Goal: Task Accomplishment & Management: Manage account settings

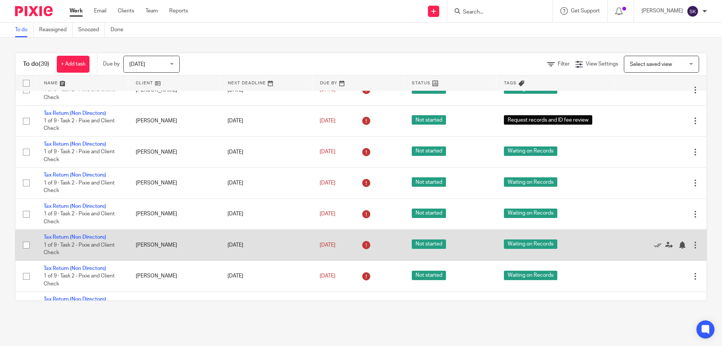
scroll to position [1001, 0]
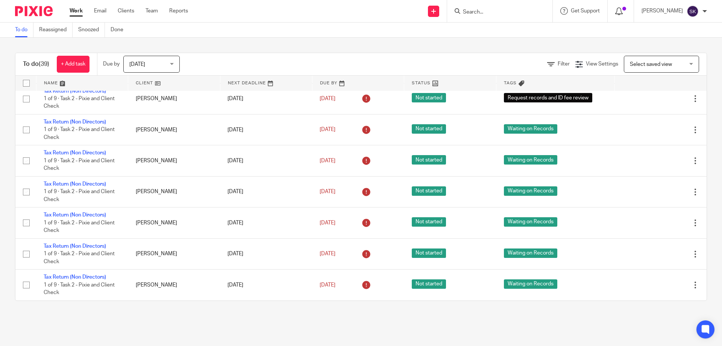
click at [626, 7] on div at bounding box center [621, 11] width 11 height 8
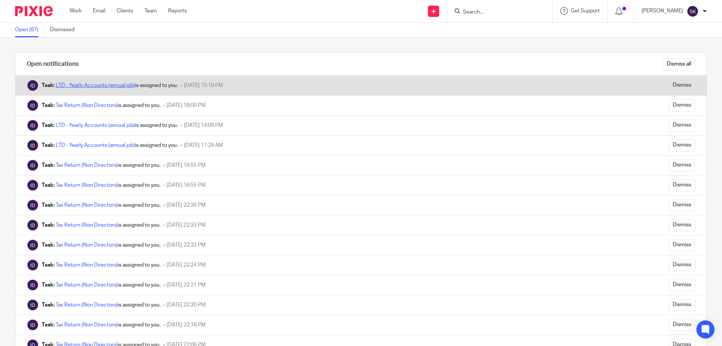
click at [105, 84] on link "LTD - Yearly Accounts (annual job)" at bounding box center [95, 85] width 79 height 5
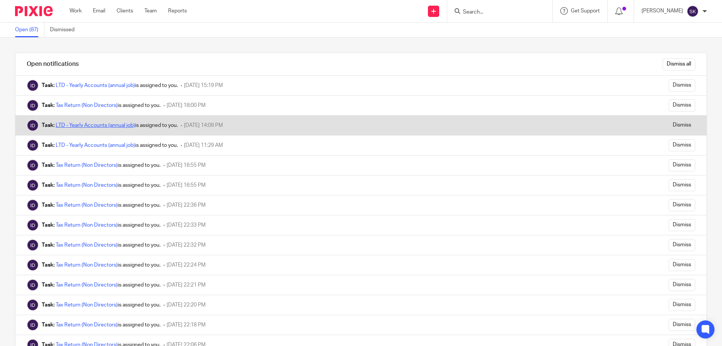
click at [103, 124] on link "LTD - Yearly Accounts (annual job)" at bounding box center [95, 125] width 79 height 5
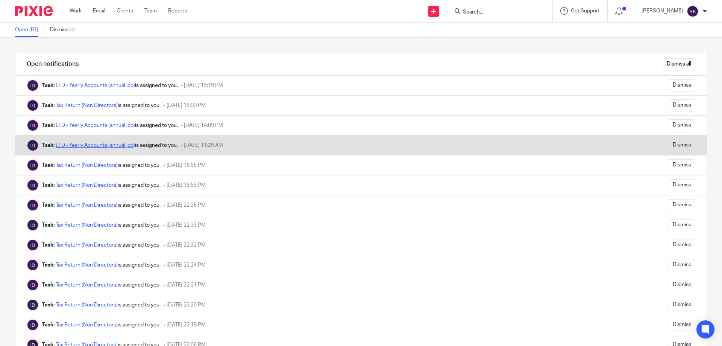
click at [102, 146] on link "LTD - Yearly Accounts (annual job)" at bounding box center [95, 145] width 79 height 5
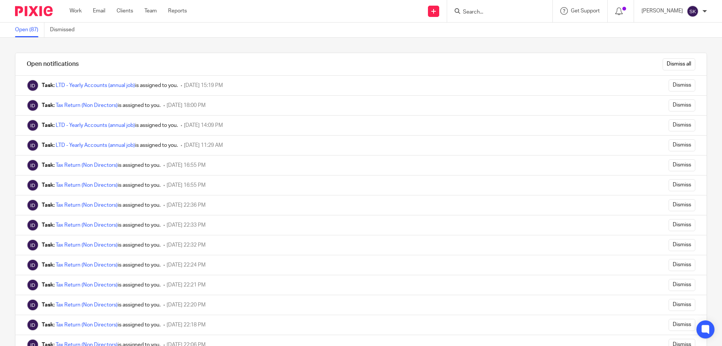
click at [30, 30] on link "Open (87)" at bounding box center [29, 30] width 29 height 15
click at [78, 8] on link "Work" at bounding box center [76, 11] width 12 height 8
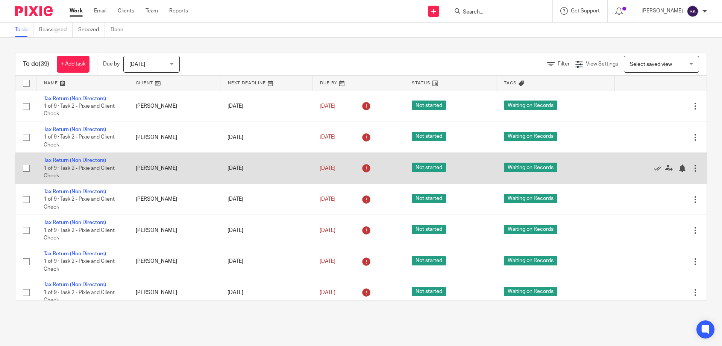
click at [166, 171] on td "[PERSON_NAME]" at bounding box center [174, 168] width 92 height 31
